Goal: Task Accomplishment & Management: Complete application form

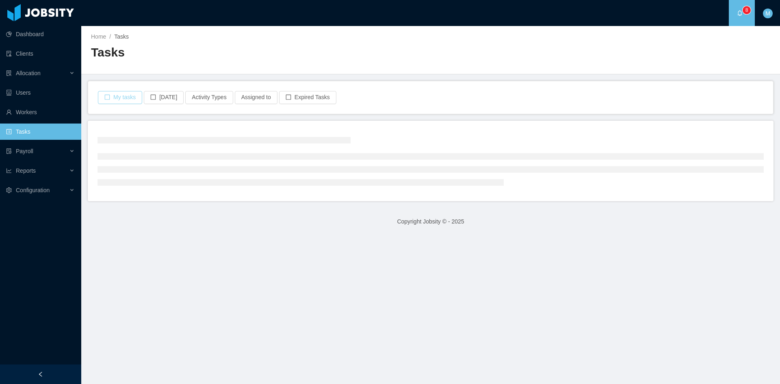
click at [128, 95] on button "My tasks" at bounding box center [120, 97] width 44 height 13
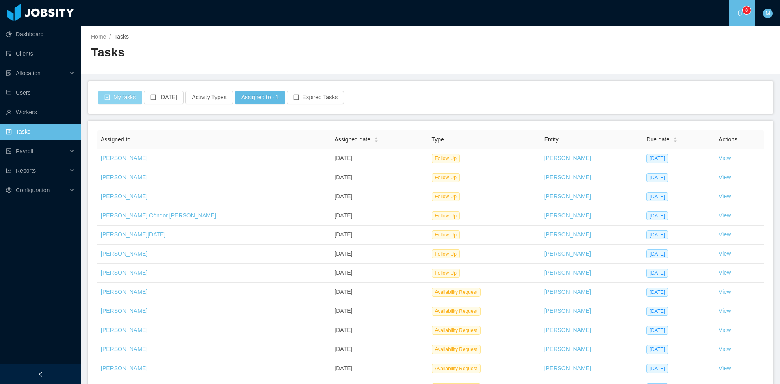
click at [127, 97] on button "My tasks" at bounding box center [120, 97] width 44 height 13
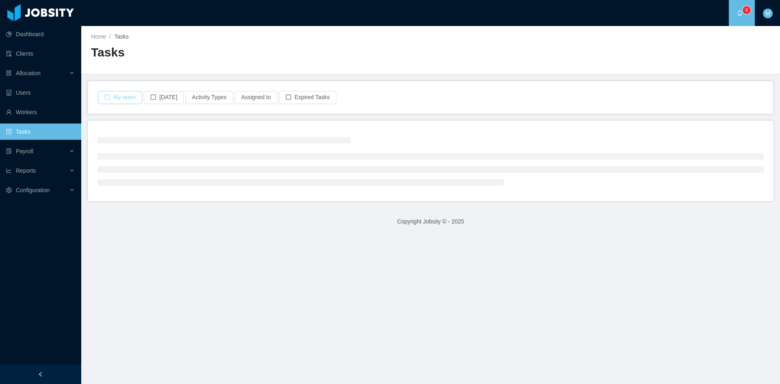
click at [122, 97] on button "My tasks" at bounding box center [120, 97] width 44 height 13
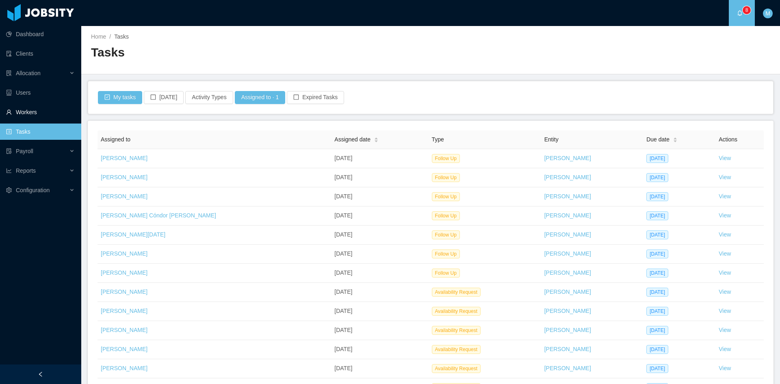
click at [46, 110] on link "Workers" at bounding box center [40, 112] width 69 height 16
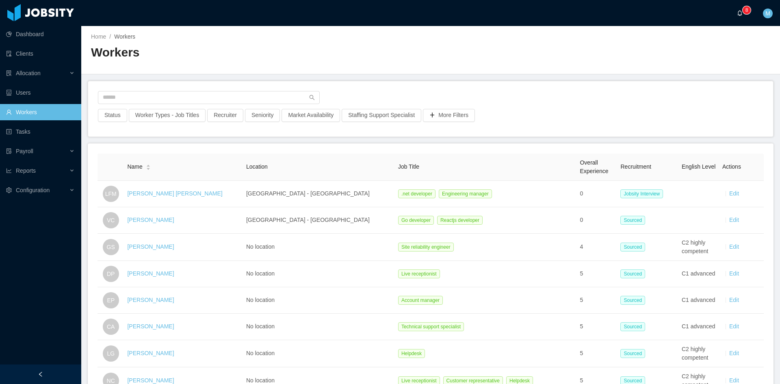
click at [743, 16] on a=83ded146-cd66-4514-80a8-9a7b1e1b5eb6/Matias%20Marin"] "0 1 2 3 4 5 6 7 8 9 0 1 2 3 4 5 6 7 8 9 0 1 2 3 4 5 6 7 8 9" at bounding box center [742, 13] width 10 height 26
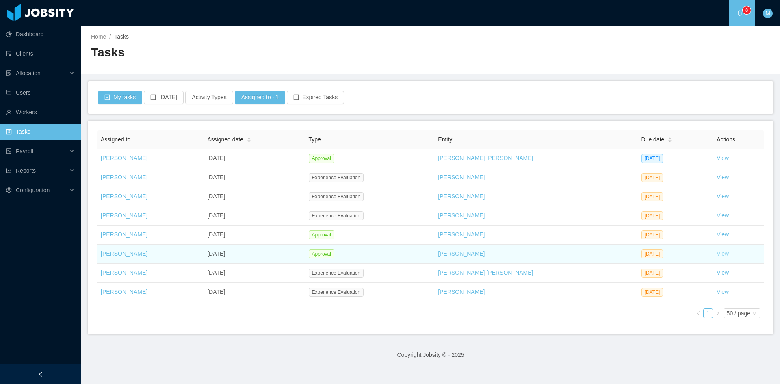
click at [717, 253] on link "View" at bounding box center [723, 253] width 12 height 7
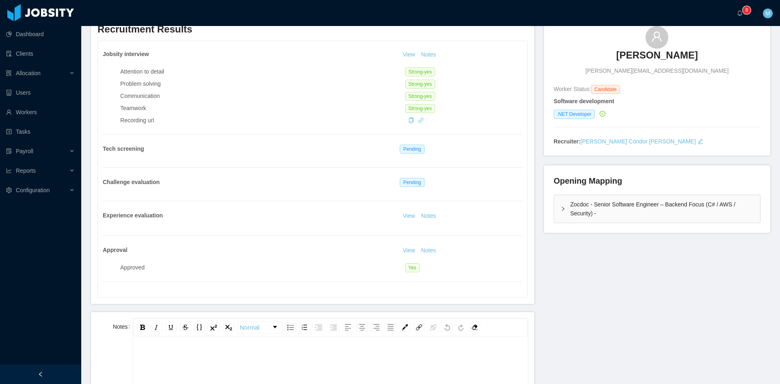
scroll to position [135, 0]
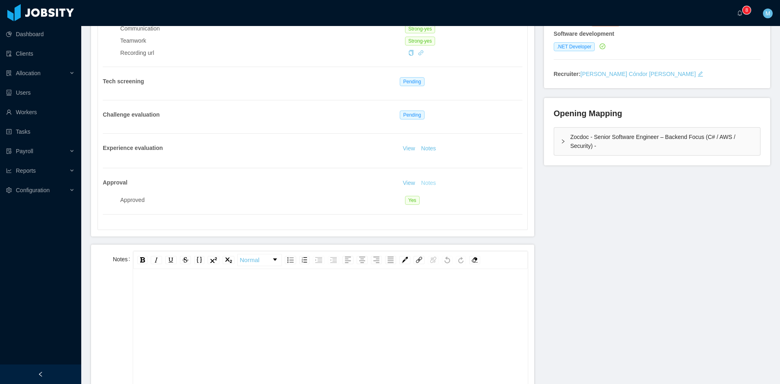
click at [420, 184] on button "Notes" at bounding box center [429, 183] width 22 height 10
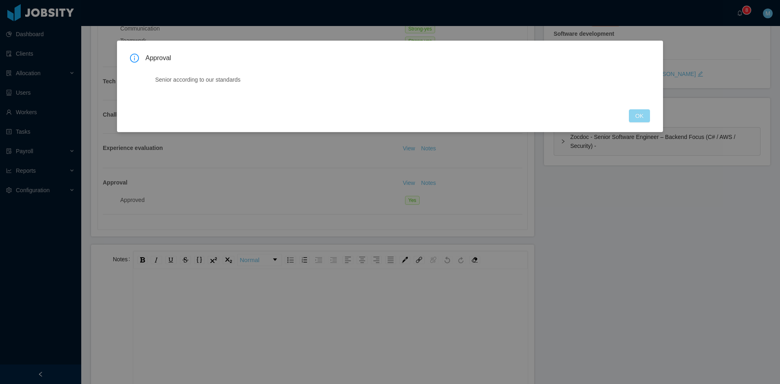
click at [632, 110] on button "OK" at bounding box center [639, 115] width 21 height 13
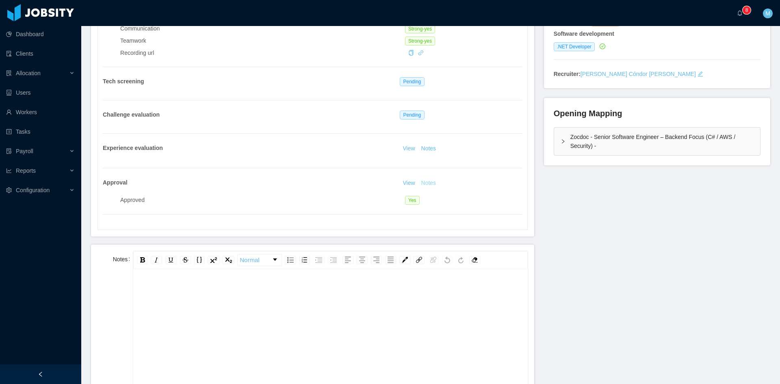
scroll to position [0, 0]
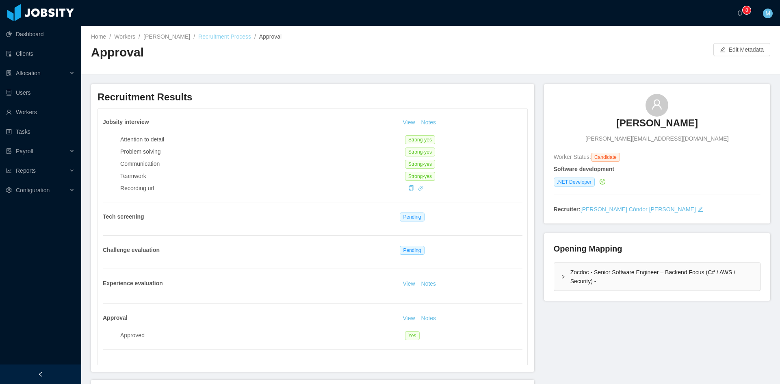
click at [234, 38] on link "Recruitment Process" at bounding box center [224, 36] width 53 height 7
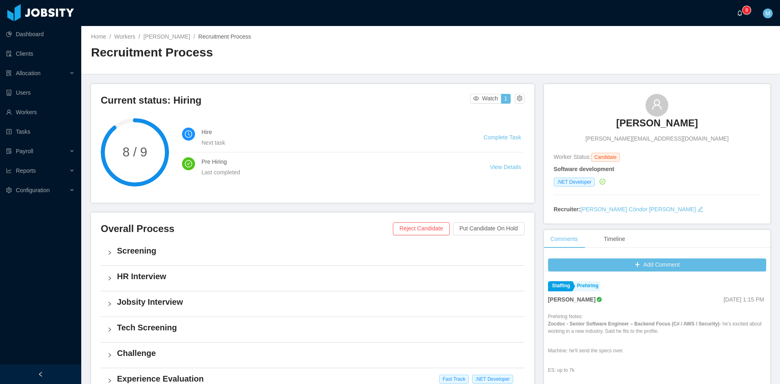
click at [742, 20] on a=83ded146-cd66-4514-80a8-9a7b1e1b5eb6/Matias%20Marin"] "0 1 2 3 4 5 6 7 8 9 0 1 2 3 4 5 6 7 8 9 0 1 2 3 4 5 6 7 8 9" at bounding box center [742, 13] width 10 height 26
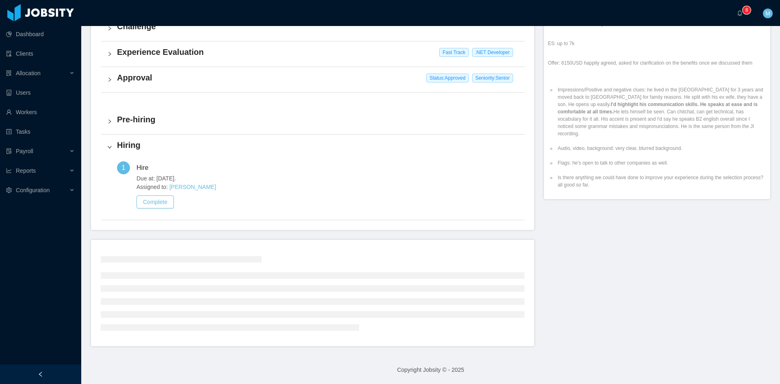
scroll to position [284, 0]
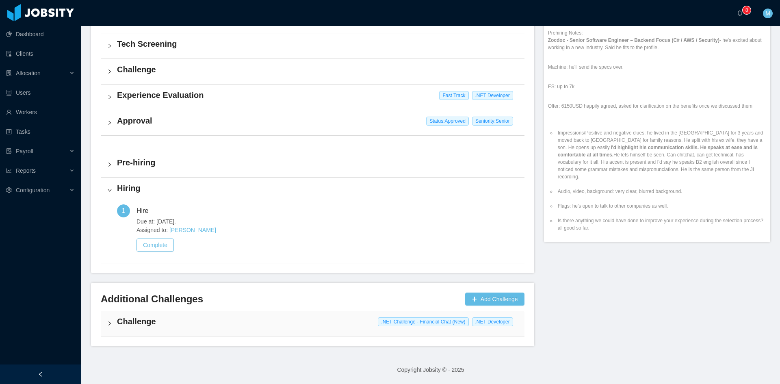
click at [116, 324] on div "Challenge .NET Challenge - Financial Chat (New) .NET Developer" at bounding box center [313, 323] width 424 height 25
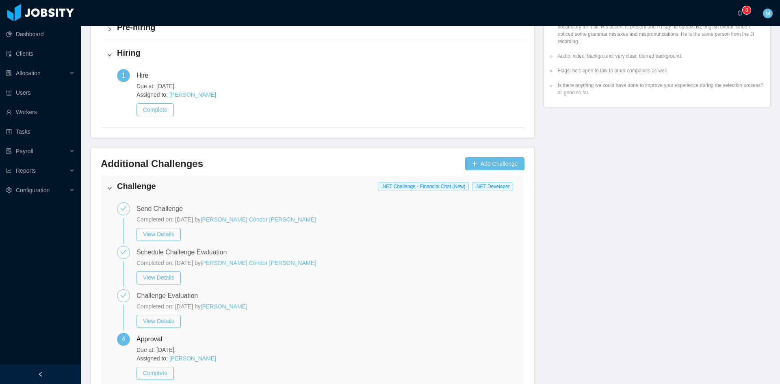
scroll to position [474, 0]
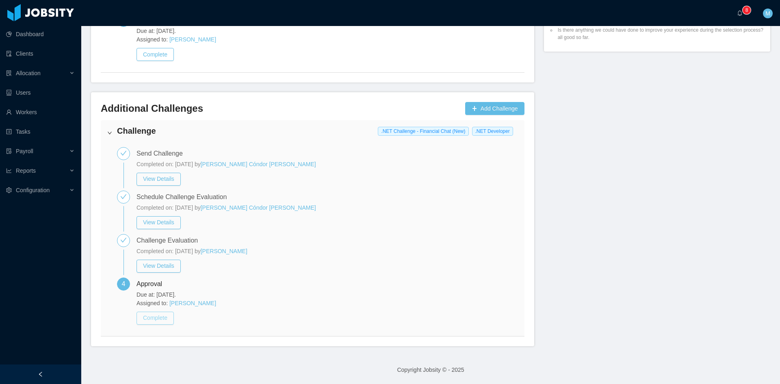
click at [155, 319] on button "Complete" at bounding box center [155, 318] width 37 height 13
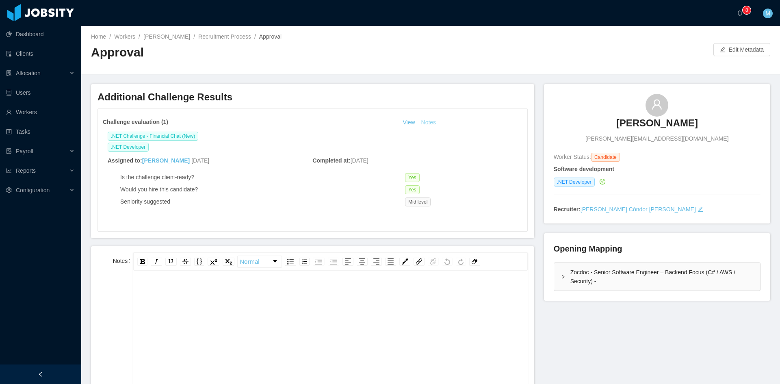
click at [418, 127] on button "Notes" at bounding box center [429, 123] width 22 height 10
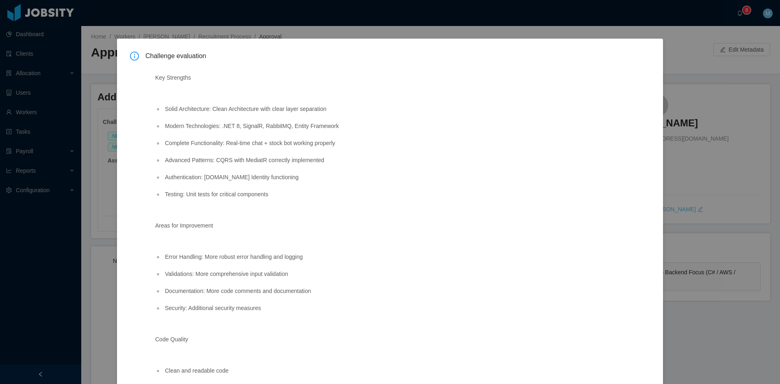
scroll to position [111, 0]
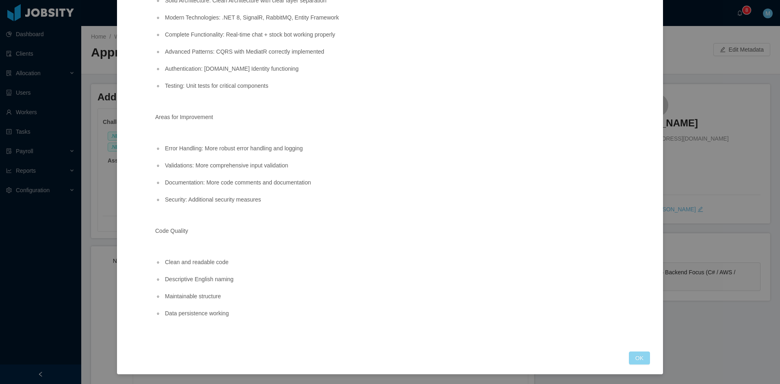
click at [636, 358] on button "OK" at bounding box center [639, 357] width 21 height 13
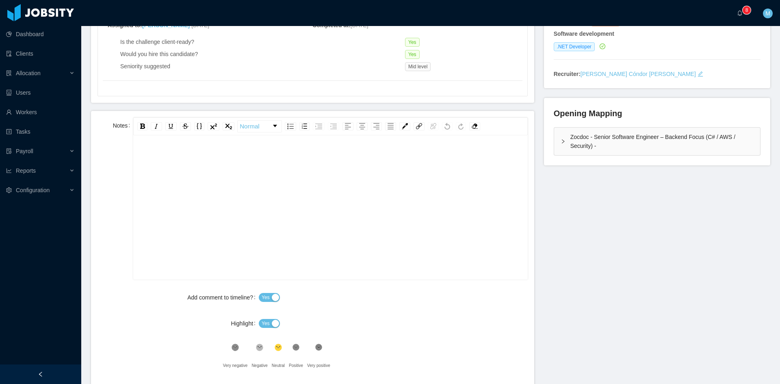
scroll to position [18, 0]
click at [262, 326] on span "Yes" at bounding box center [266, 323] width 8 height 8
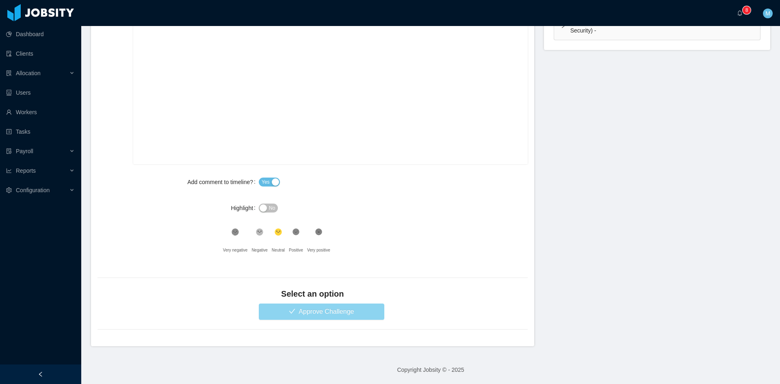
click at [328, 309] on button "Approve Challenge" at bounding box center [322, 311] width 126 height 16
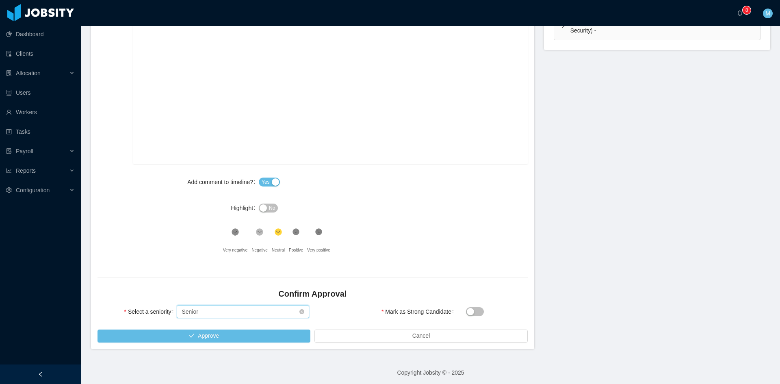
click at [203, 314] on div "Select seniority Senior" at bounding box center [240, 312] width 117 height 12
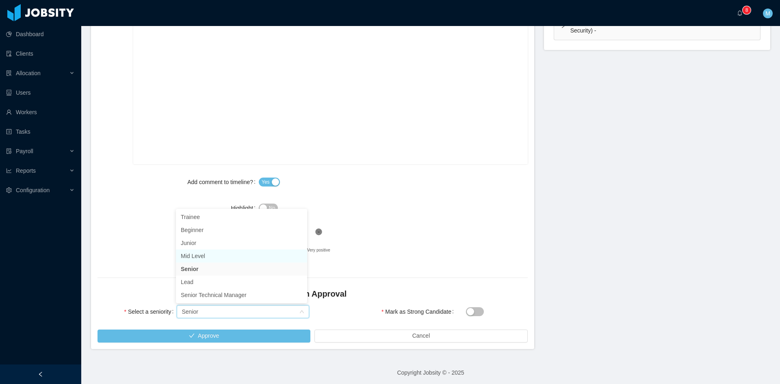
click at [209, 258] on li "Mid Level" at bounding box center [241, 255] width 131 height 13
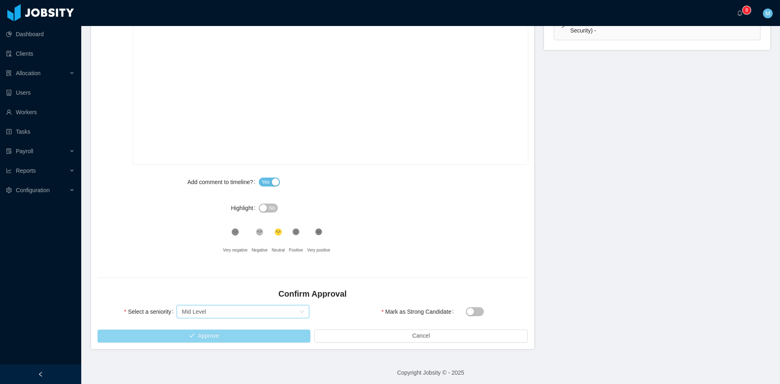
click at [232, 336] on button "Approve" at bounding box center [204, 335] width 213 height 13
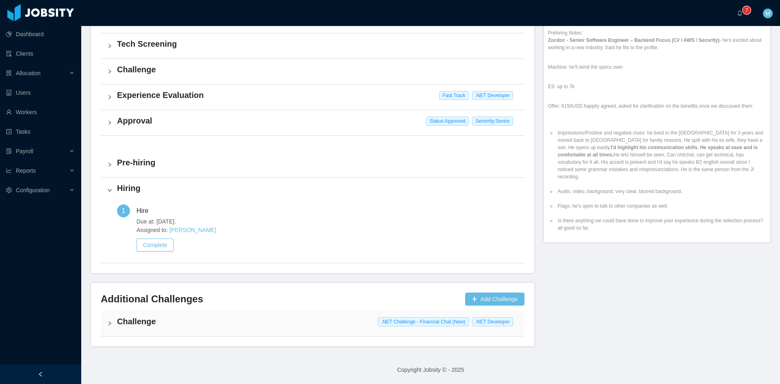
scroll to position [281, 0]
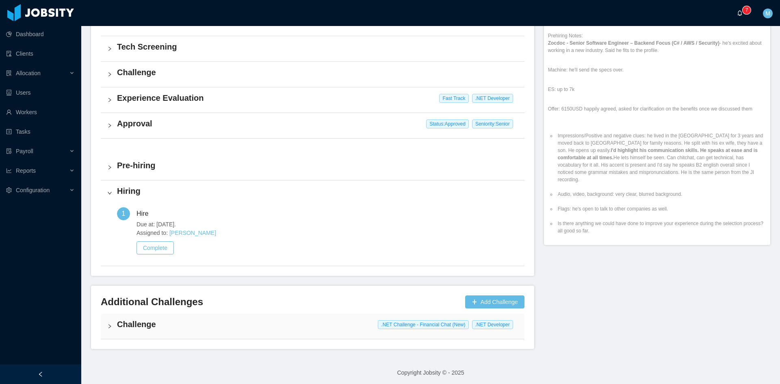
click at [737, 16] on a=83ded146-cd66-4514-80a8-9a7b1e1b5eb6/Matias%20Marin"] "0 1 2 3 4 5 6 7 8 9 0 1 2 3 4 5 6 7 8 9 0 1 2 3 4 5 6 7 8 9" at bounding box center [742, 13] width 10 height 26
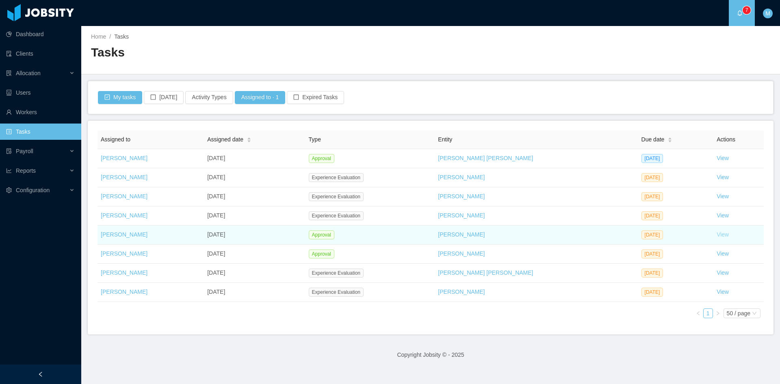
click at [717, 232] on link "View" at bounding box center [723, 234] width 12 height 7
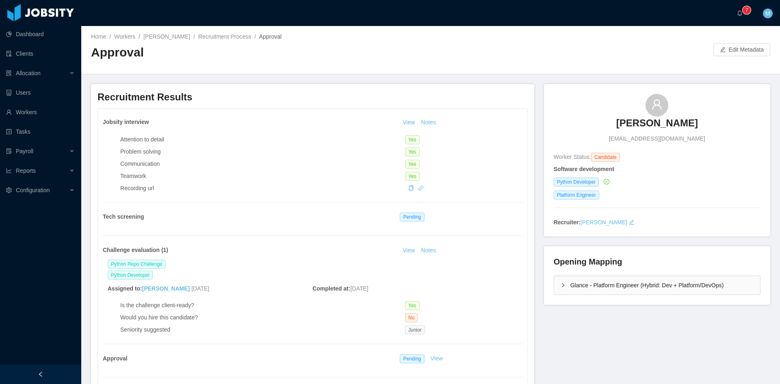
scroll to position [68, 0]
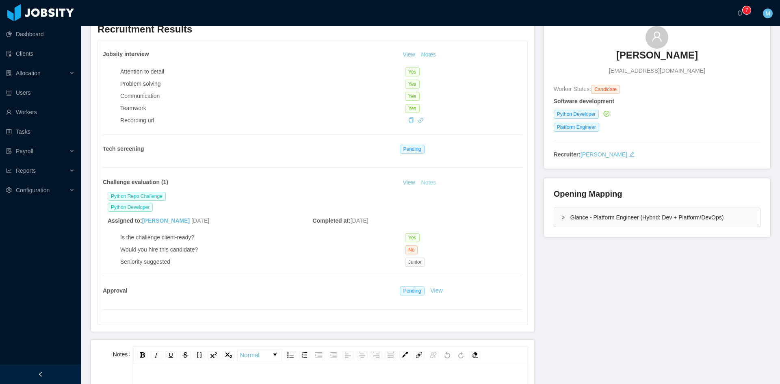
click at [424, 180] on button "Notes" at bounding box center [429, 183] width 22 height 10
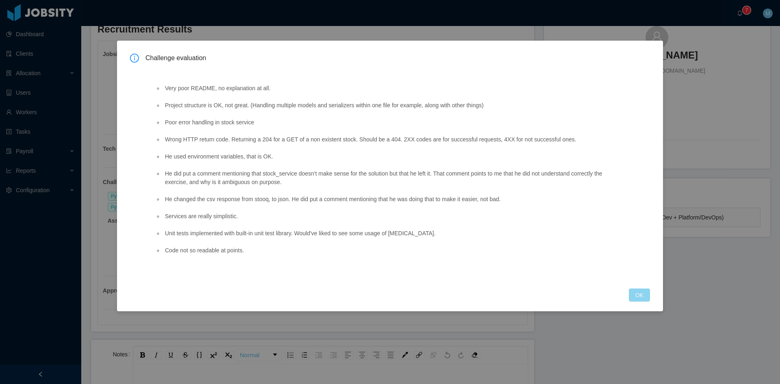
click at [646, 295] on button "OK" at bounding box center [639, 294] width 21 height 13
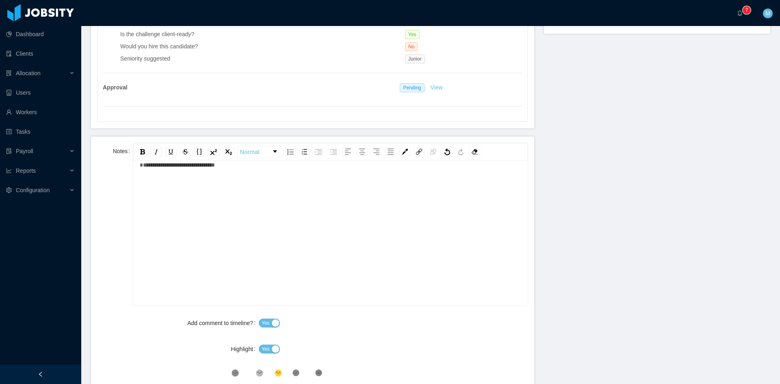
scroll to position [406, 0]
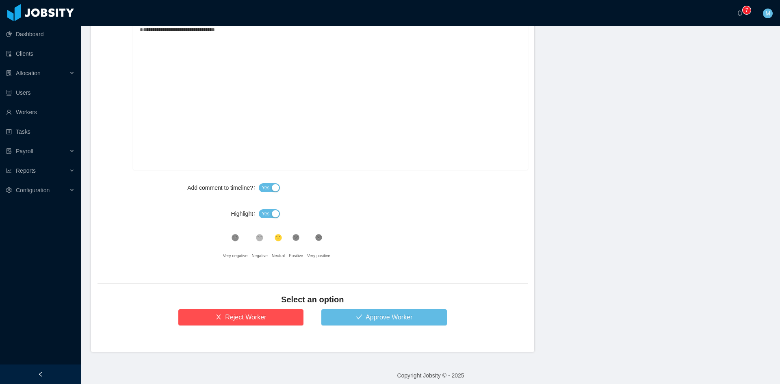
click at [267, 215] on span "Yes" at bounding box center [266, 214] width 8 height 8
click at [343, 322] on button "Approve Worker" at bounding box center [384, 317] width 126 height 16
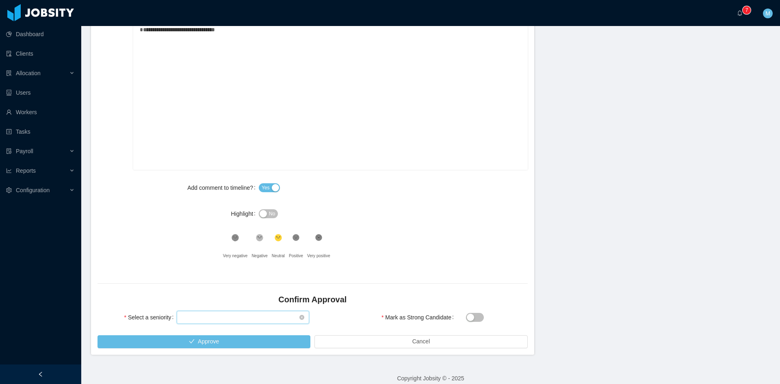
click at [218, 314] on div "Select seniority" at bounding box center [240, 317] width 117 height 12
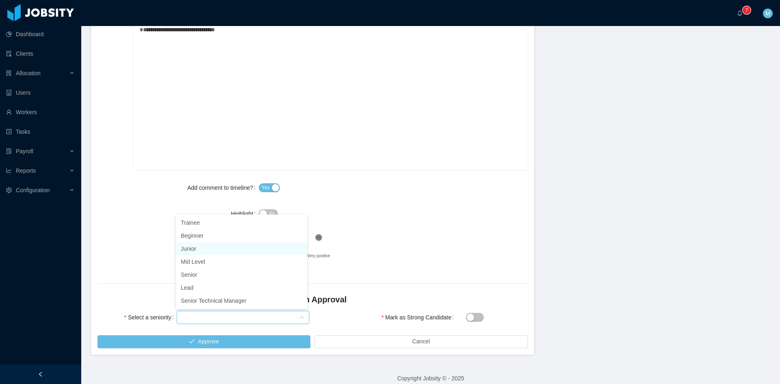
click at [203, 251] on li "Junior" at bounding box center [241, 248] width 131 height 13
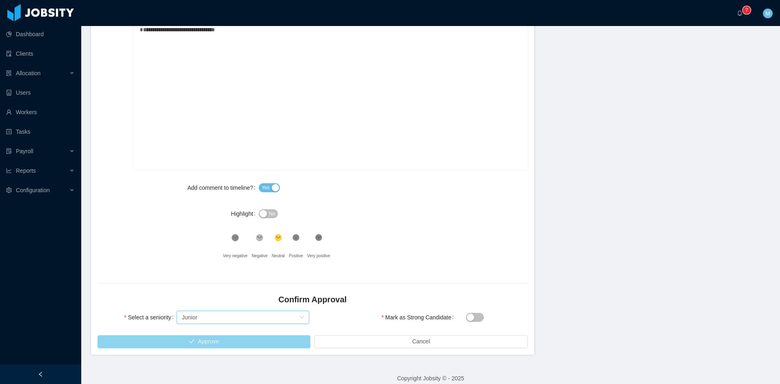
click at [213, 343] on button "Approve" at bounding box center [204, 341] width 213 height 13
click at [262, 238] on icon ".st1{fill:#262626}" at bounding box center [260, 238] width 8 height 8
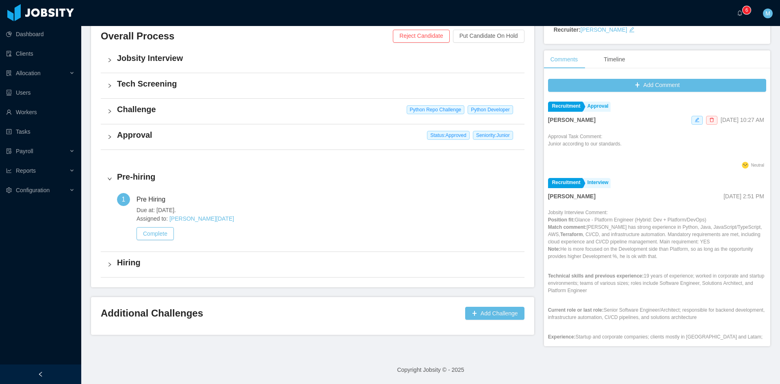
scroll to position [184, 0]
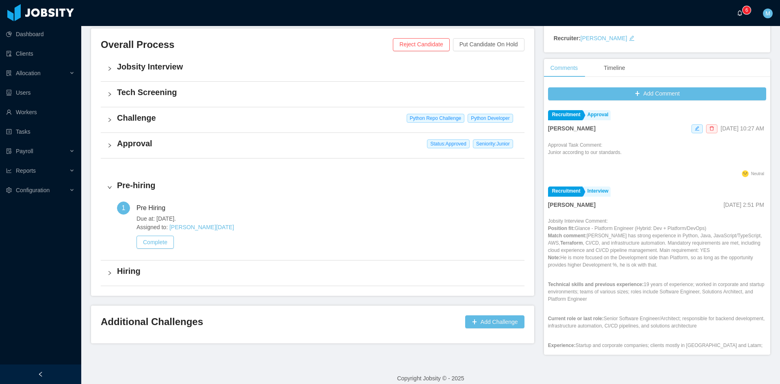
click at [744, 16] on a=83ded146-cd66-4514-80a8-9a7b1e1b5eb6/Matias%20Marin"] "0 1 2 3 4 5 6 7 8 9 0 1 2 3 4 5 6 7 8 9 0 1 2 3 4 5 6 7 8 9" at bounding box center [742, 13] width 10 height 26
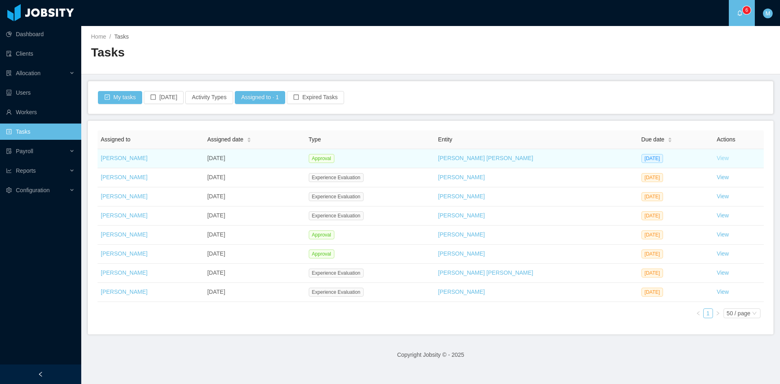
click at [717, 158] on link "View" at bounding box center [723, 158] width 12 height 7
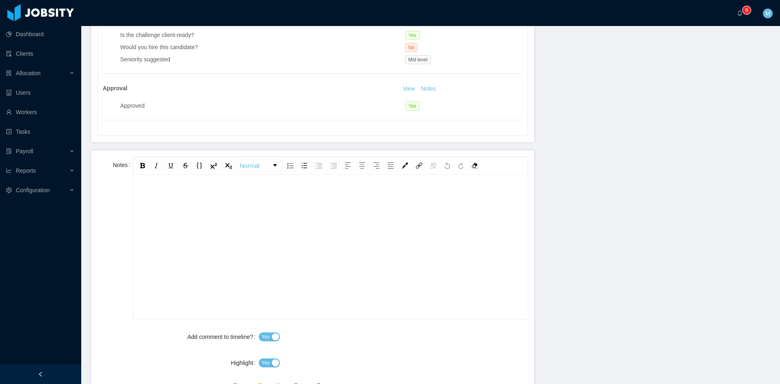
scroll to position [406, 0]
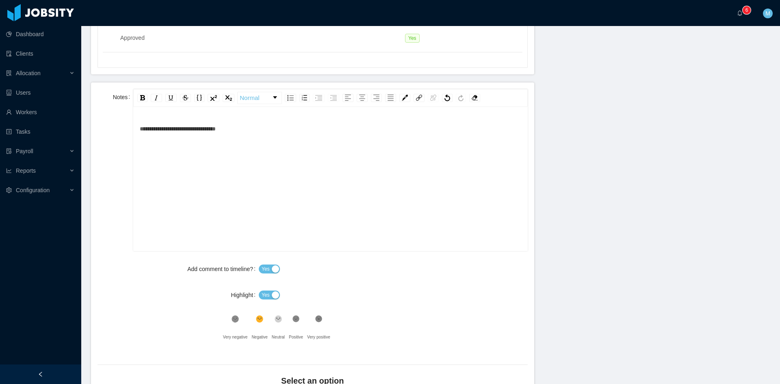
click at [273, 295] on button "Yes" at bounding box center [269, 294] width 21 height 9
click at [276, 317] on icon at bounding box center [278, 319] width 7 height 7
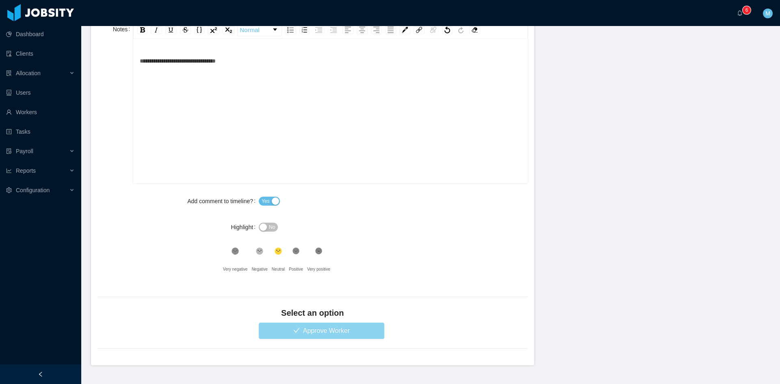
click at [346, 328] on button "Approve Worker" at bounding box center [322, 331] width 126 height 16
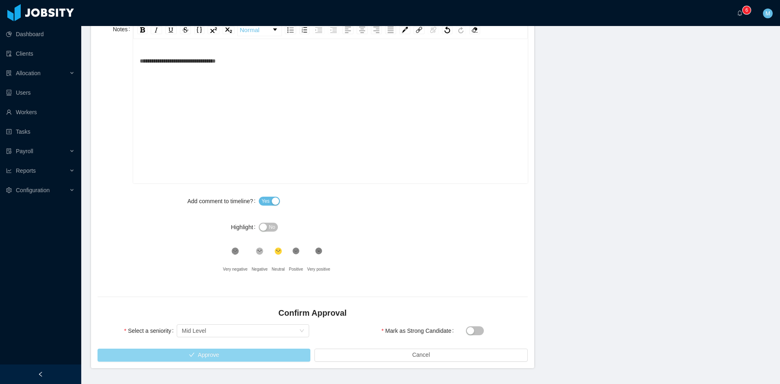
click at [194, 351] on button "Approve" at bounding box center [204, 355] width 213 height 13
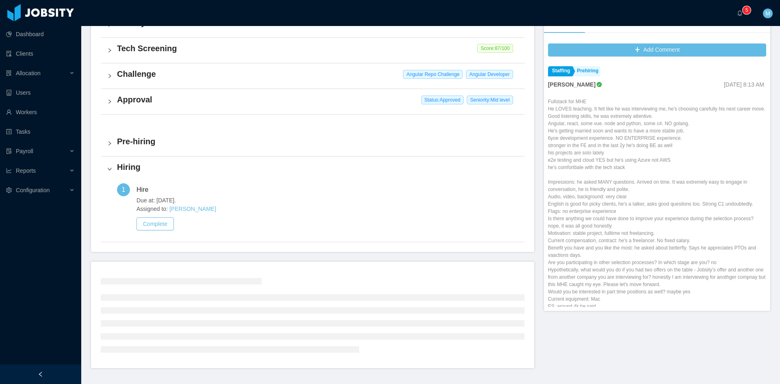
scroll to position [185, 0]
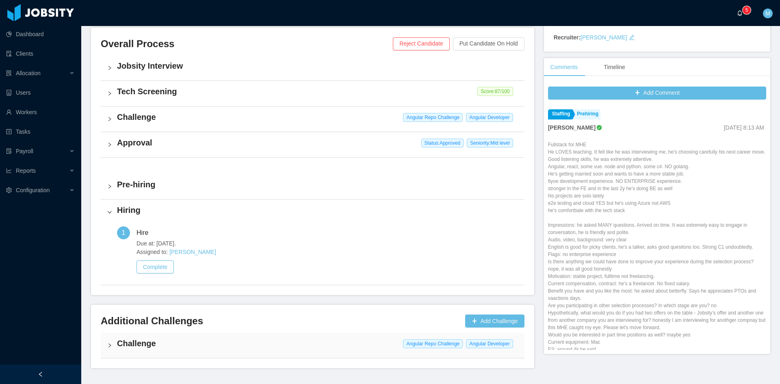
click at [737, 11] on a=83ded146-cd66-4514-80a8-9a7b1e1b5eb6/Matias%20Marin"] "0 1 2 3 4 5 6 7 8 9 0 1 2 3 4 5 6 7 8 9 0 1 2 3 4 5 6 7 8 9" at bounding box center [742, 13] width 10 height 26
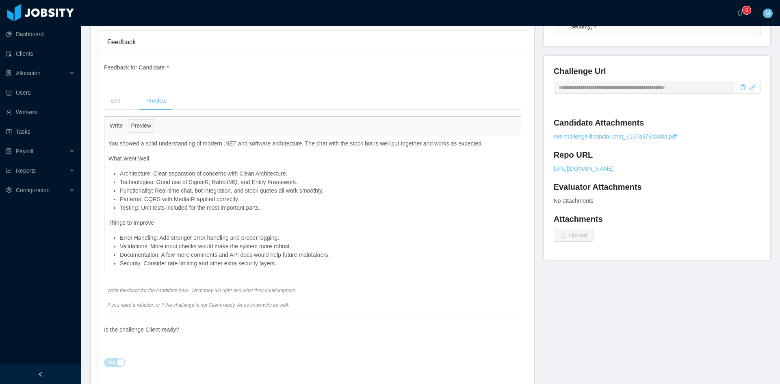
scroll to position [338, 0]
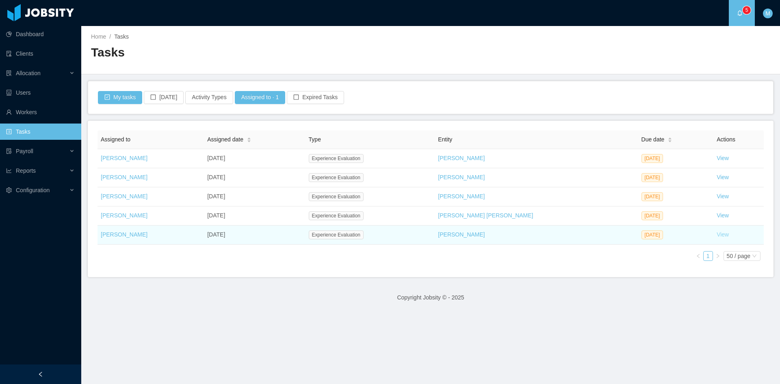
click at [717, 234] on link "View" at bounding box center [723, 234] width 12 height 7
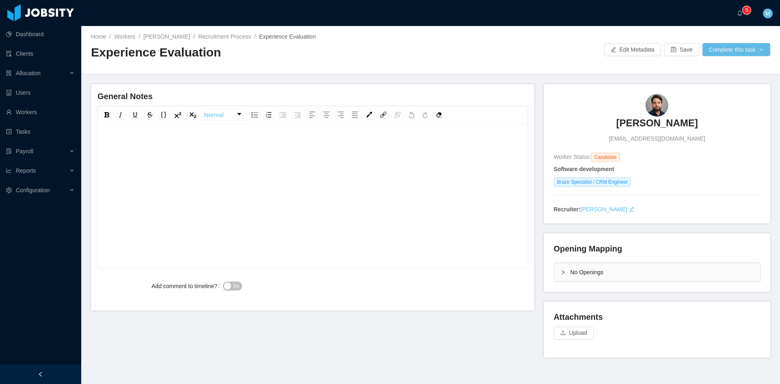
click at [565, 275] on div "No Openings" at bounding box center [657, 272] width 206 height 19
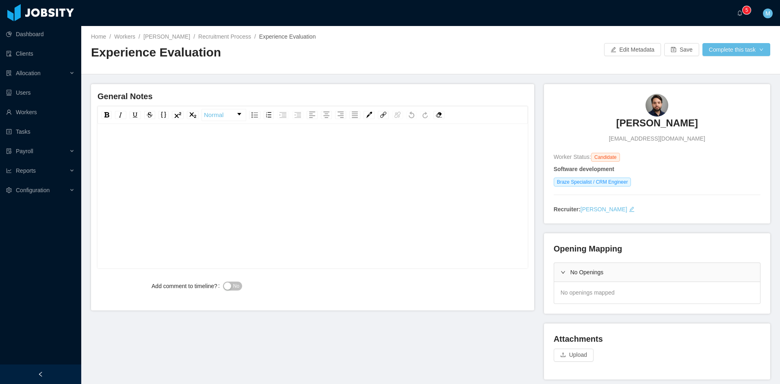
click at [330, 308] on div "General Notes Normal Add comment to timeline? No" at bounding box center [312, 197] width 443 height 226
click at [233, 284] on span "No" at bounding box center [236, 286] width 6 height 8
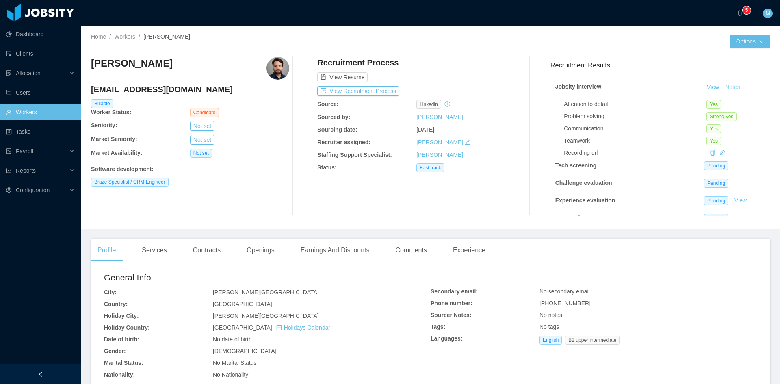
click at [725, 89] on button "Notes" at bounding box center [733, 87] width 22 height 10
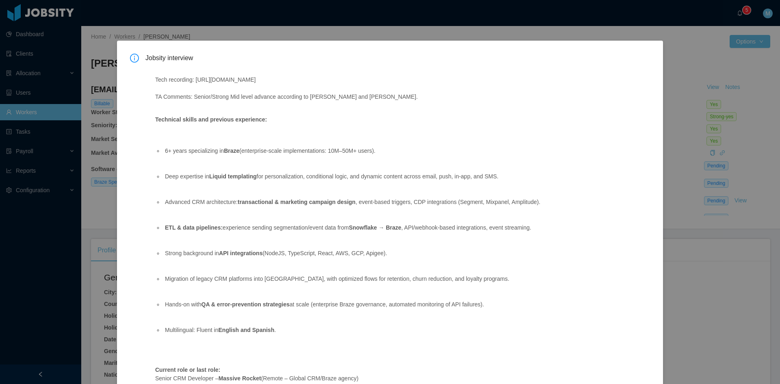
click at [601, 38] on div "Jobsity interview Tech recording: https://drive.google.com/file/d/1YwHi3J9ZqNrx…" at bounding box center [390, 192] width 780 height 384
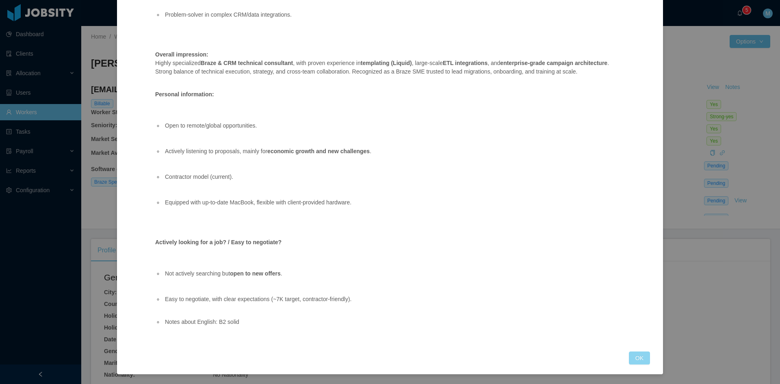
click at [637, 360] on button "OK" at bounding box center [639, 357] width 21 height 13
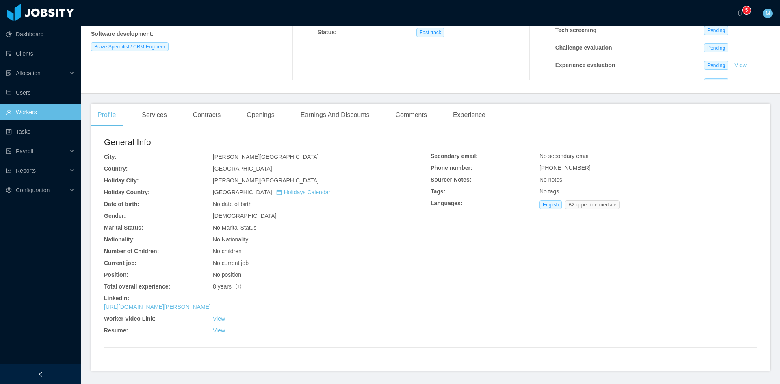
scroll to position [160, 0]
